Goal: Information Seeking & Learning: Learn about a topic

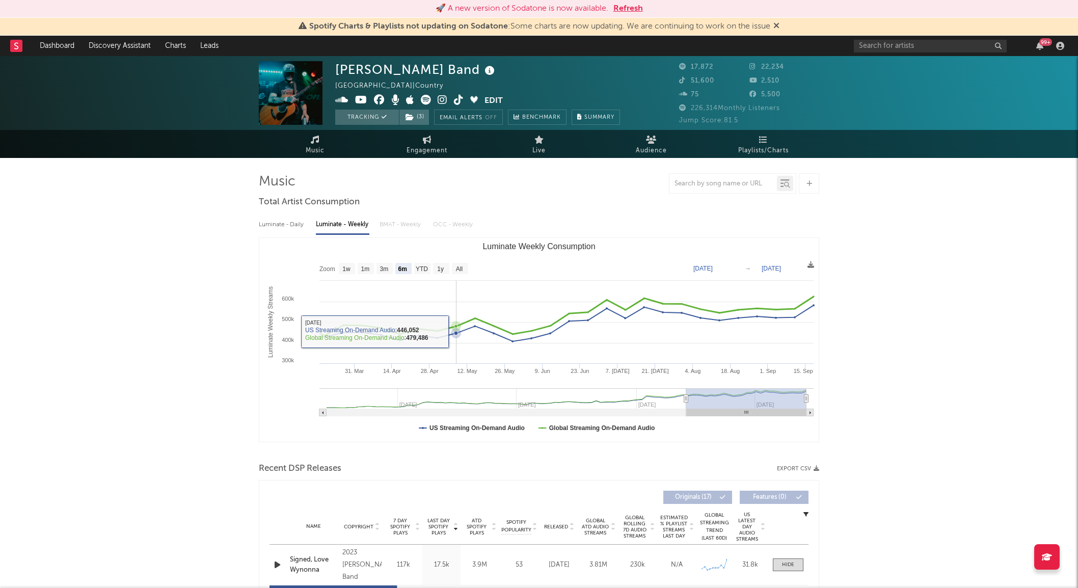
select select "6m"
select select "1w"
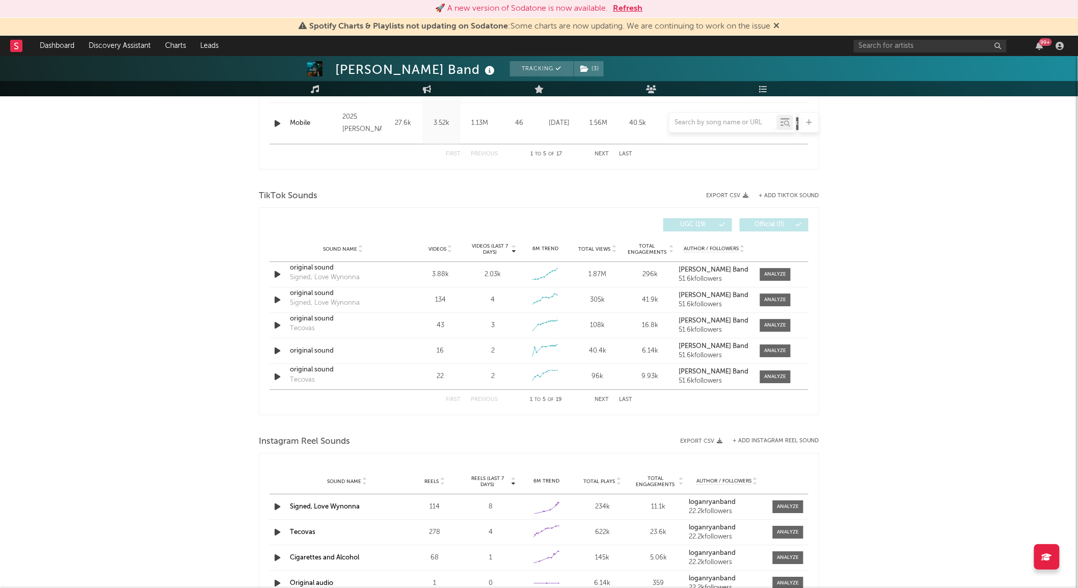
scroll to position [1075, 0]
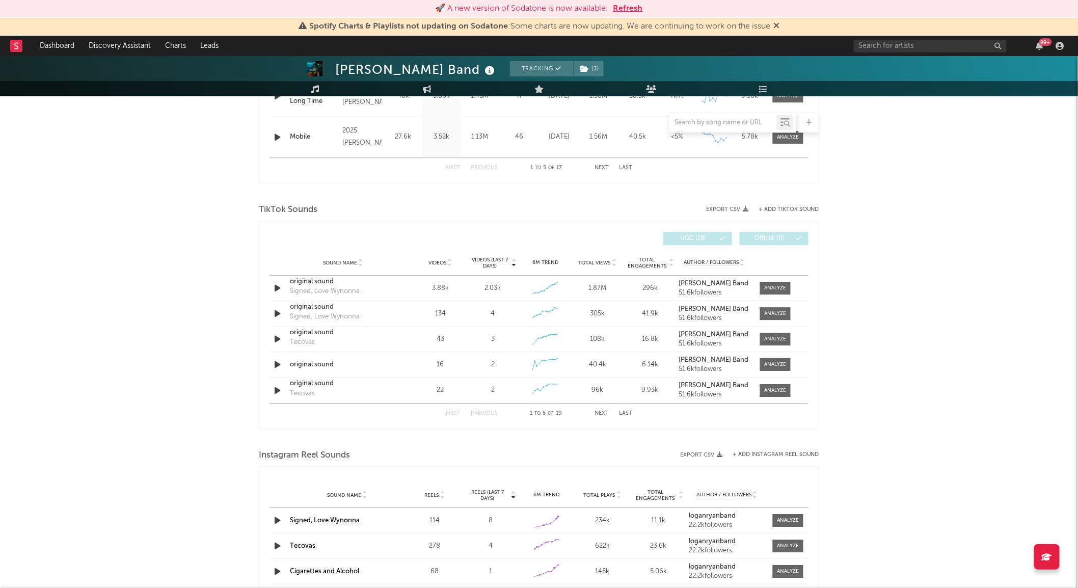
click at [498, 259] on span "Videos (last 7 days)" at bounding box center [489, 263] width 41 height 12
click at [498, 257] on span "Videos (last 7 days)" at bounding box center [489, 263] width 41 height 12
click at [436, 262] on span "Videos" at bounding box center [437, 263] width 18 height 6
click at [498, 256] on div "Sound Name Videos Videos (last 7 days) Weekly Growth % 6M Trend Total Views Tot…" at bounding box center [538, 262] width 539 height 25
click at [496, 263] on span "Videos (last 7 days)" at bounding box center [489, 263] width 41 height 12
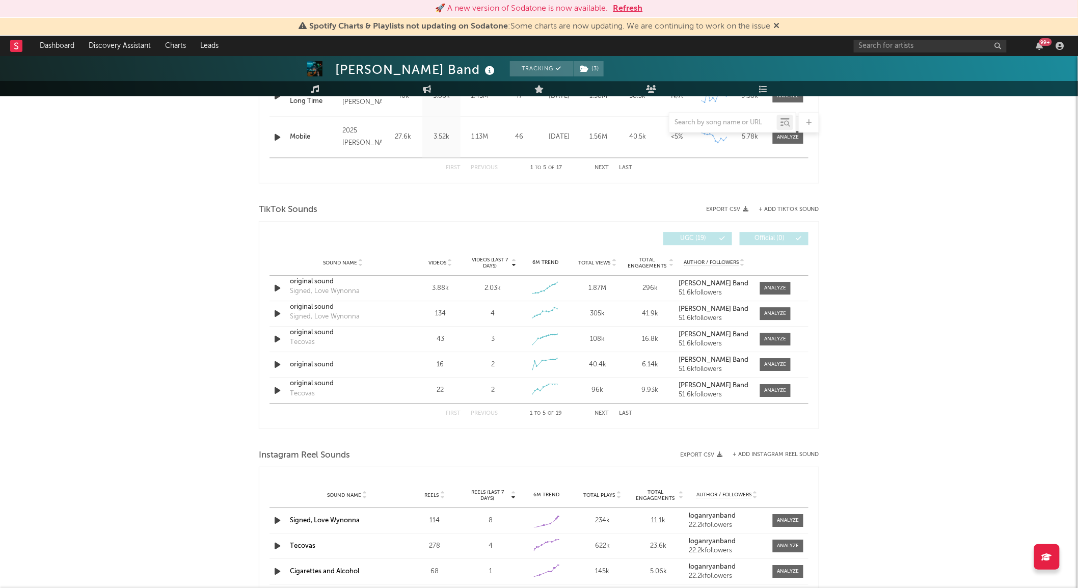
click at [450, 263] on icon at bounding box center [449, 265] width 5 height 4
click at [340, 261] on span "Sound Name" at bounding box center [340, 263] width 34 height 6
click at [607, 415] on button "Next" at bounding box center [601, 414] width 14 height 6
click at [482, 414] on button "Previous" at bounding box center [484, 414] width 27 height 6
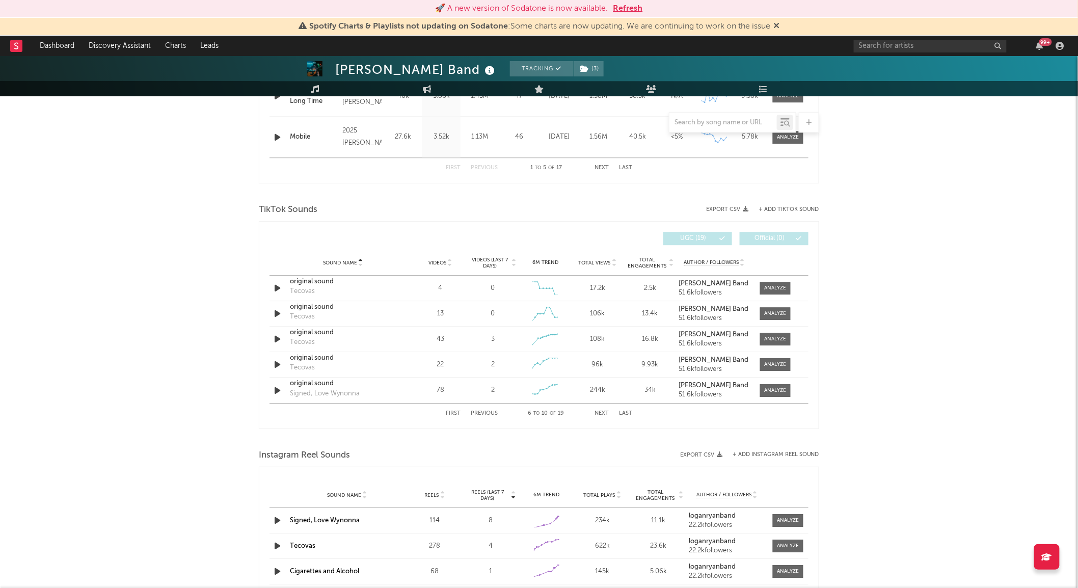
click at [492, 259] on span "Videos (last 7 days)" at bounding box center [489, 263] width 41 height 12
click at [607, 413] on button "Next" at bounding box center [601, 414] width 14 height 6
click at [469, 414] on div "First Previous 16 to 19 of 19 Next Last" at bounding box center [539, 413] width 186 height 20
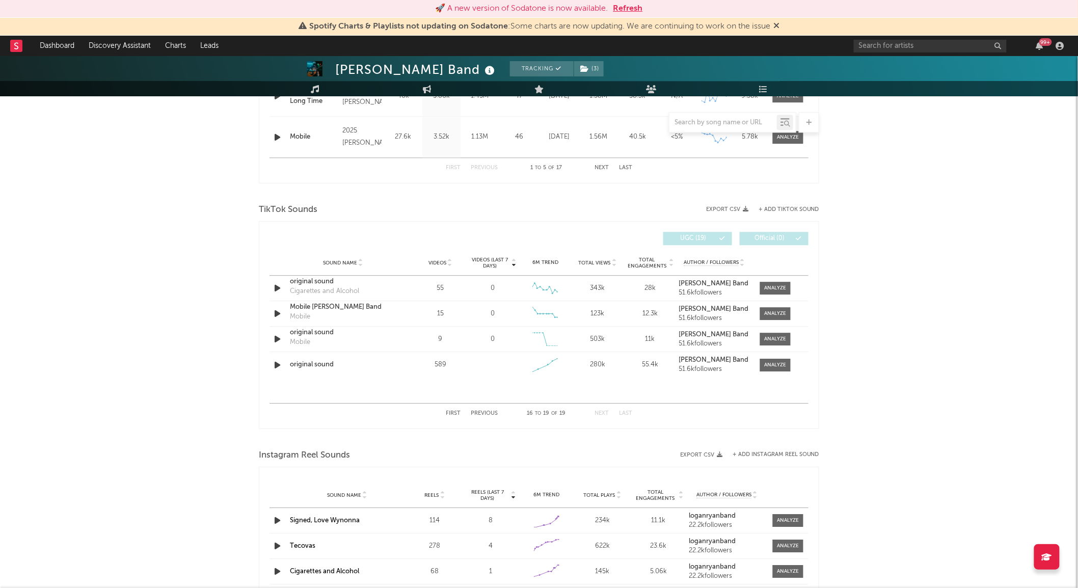
click at [471, 412] on button "Previous" at bounding box center [484, 414] width 27 height 6
click at [447, 262] on icon at bounding box center [449, 261] width 5 height 4
click at [493, 264] on span "Videos (last 7 days)" at bounding box center [489, 263] width 41 height 12
click at [769, 284] on div at bounding box center [776, 288] width 22 height 8
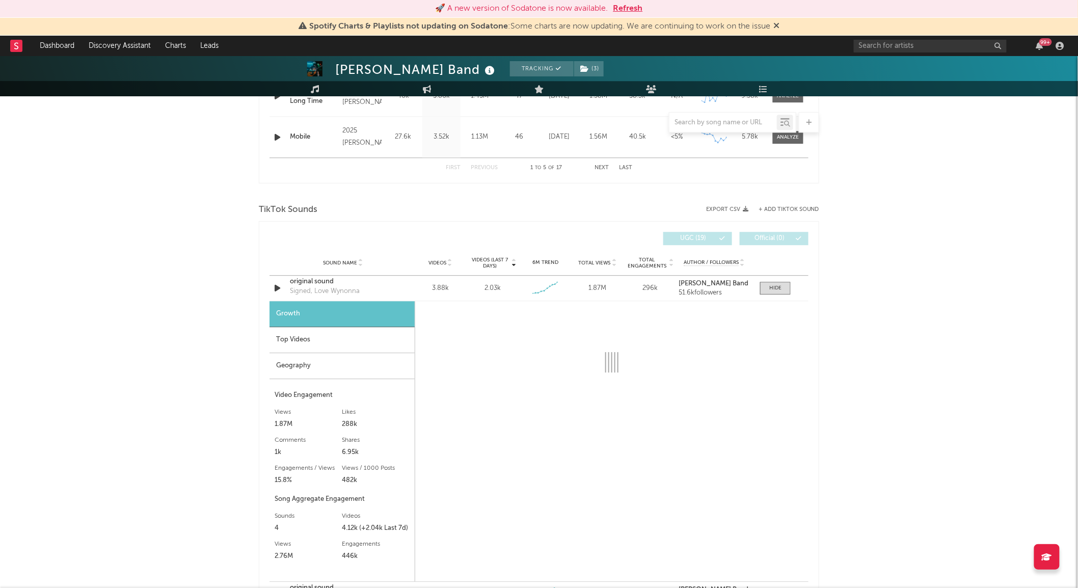
select select "1w"
